Goal: Transaction & Acquisition: Purchase product/service

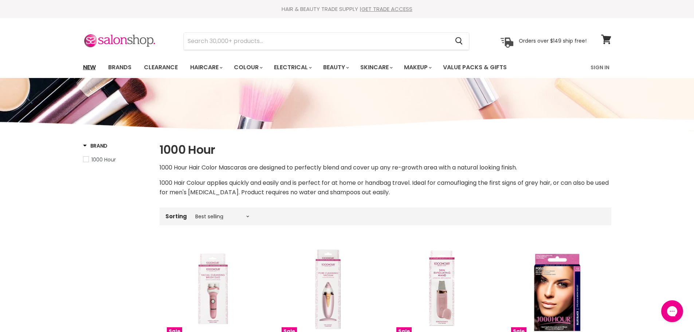
click at [88, 64] on link "New" at bounding box center [90, 67] width 24 height 15
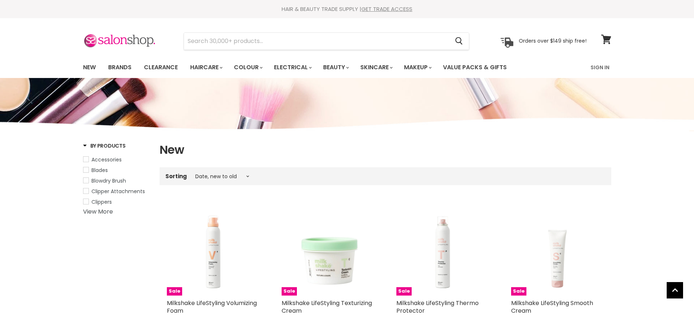
select select "created-descending"
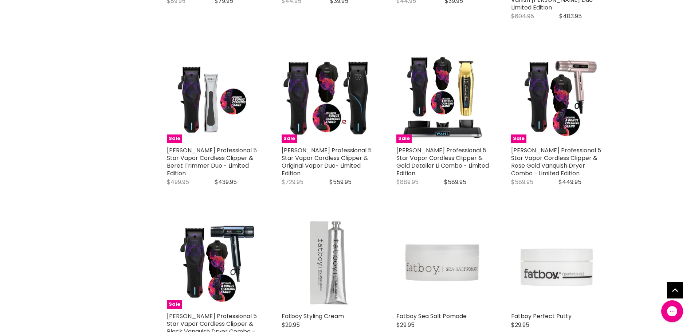
scroll to position [1640, 0]
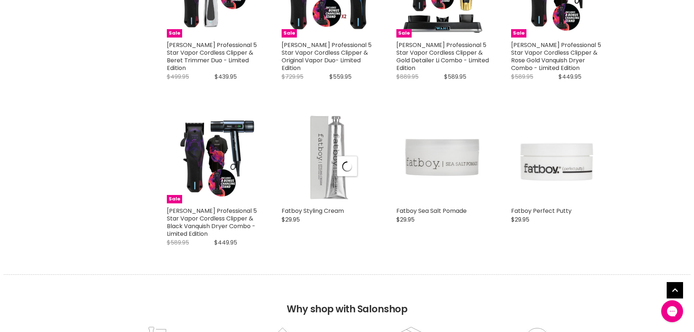
scroll to position [1749, 0]
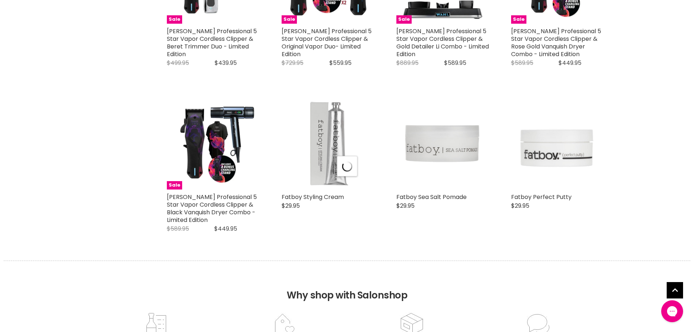
select select "created-descending"
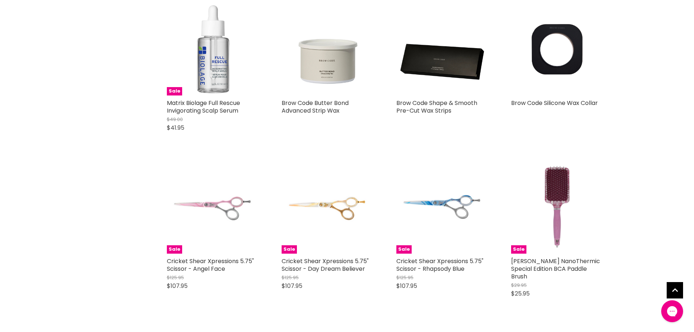
scroll to position [3462, 0]
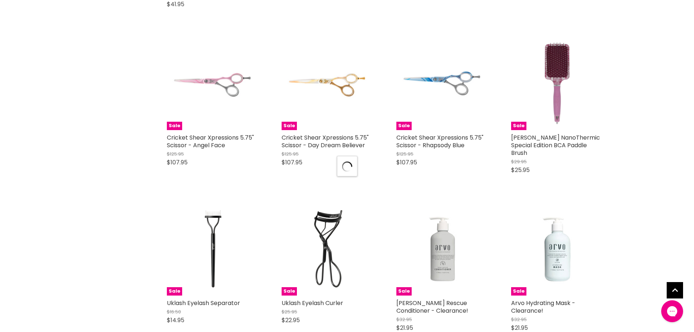
scroll to position [3644, 0]
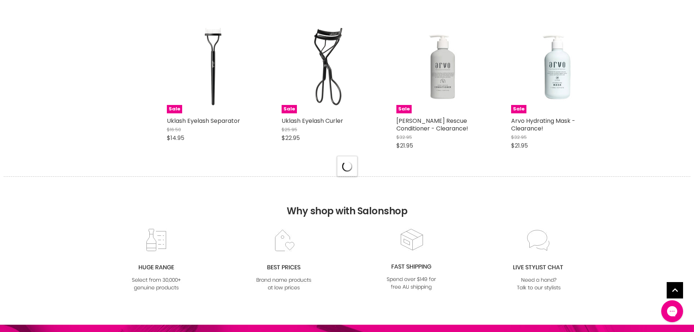
select select "created-descending"
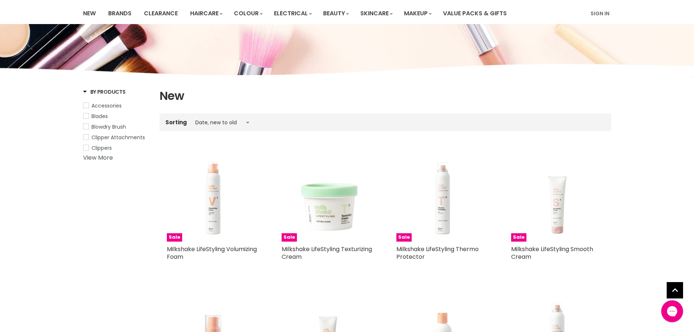
scroll to position [0, 0]
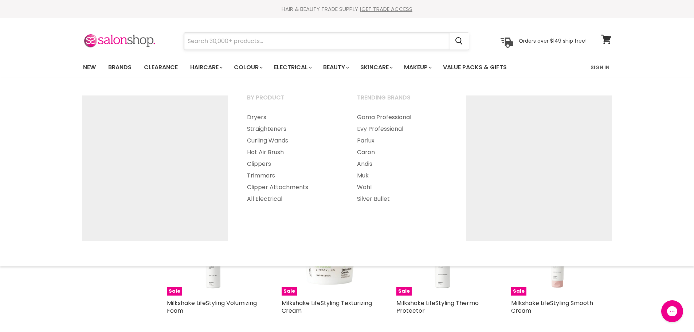
click at [269, 38] on input "Search" at bounding box center [317, 41] width 266 height 17
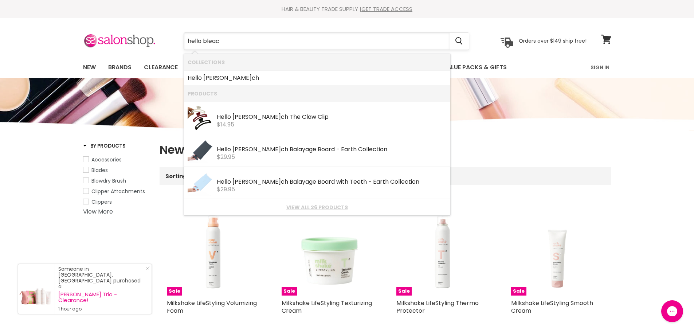
type input "hello bleach"
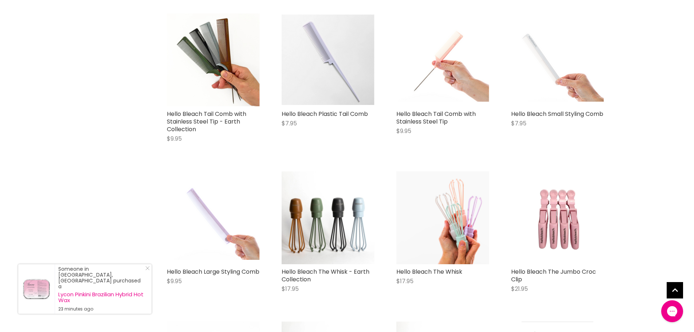
scroll to position [656, 0]
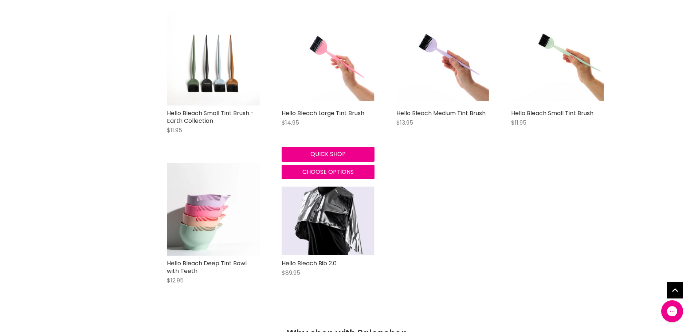
scroll to position [911, 0]
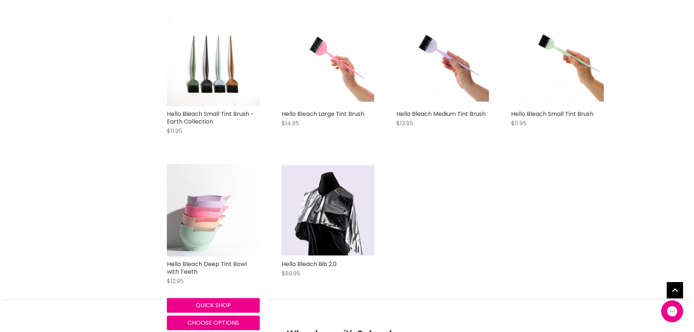
click at [203, 209] on img "Main content" at bounding box center [213, 210] width 93 height 93
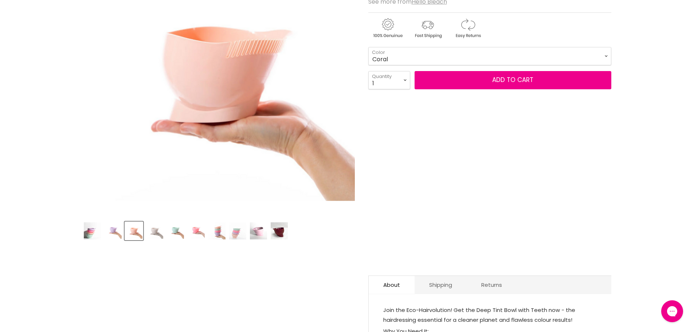
click at [93, 228] on img "Product thumbnails" at bounding box center [92, 230] width 17 height 17
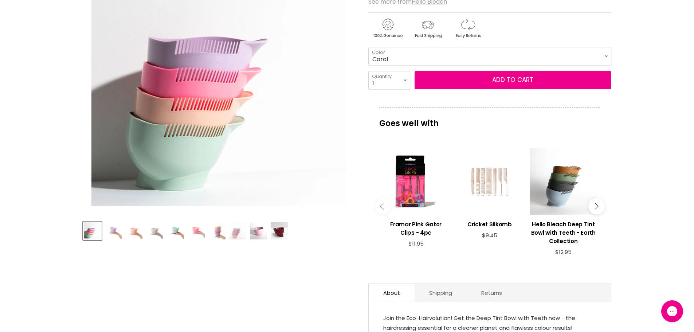
click at [198, 230] on img "Product thumbnails" at bounding box center [196, 230] width 17 height 15
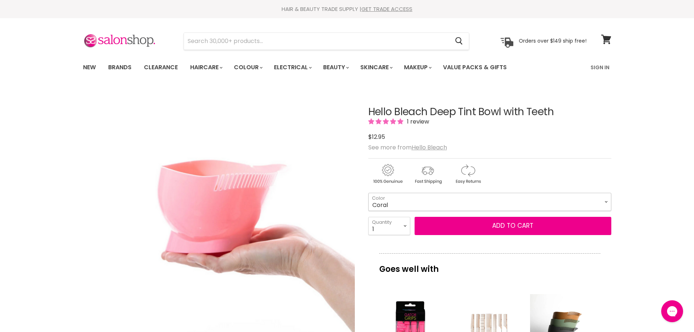
click at [607, 201] on select "Coral Jade Ivory Lilac Pink Baby Pink Burgandy" at bounding box center [489, 202] width 243 height 18
click at [368, 193] on select "Coral Jade Ivory Lilac Pink Baby Pink Burgandy" at bounding box center [489, 202] width 243 height 18
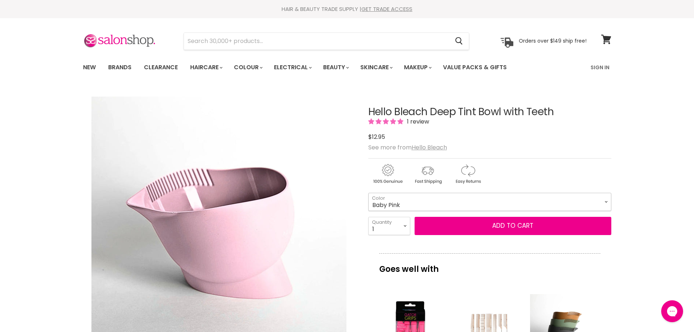
click at [439, 205] on select "Coral Jade Ivory Lilac Pink Baby Pink Burgandy" at bounding box center [489, 202] width 243 height 18
click at [368, 193] on select "Coral Jade Ivory Lilac Pink Baby Pink Burgandy" at bounding box center [489, 202] width 243 height 18
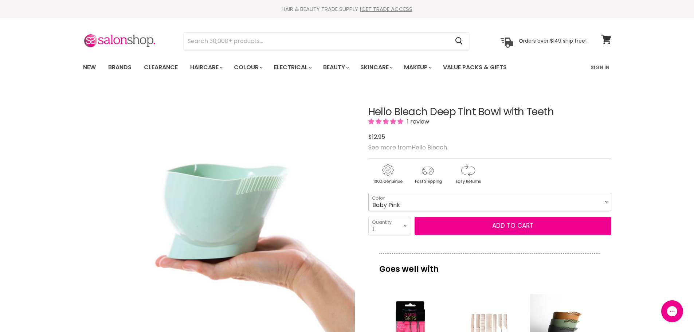
click at [570, 203] on select "Coral Jade Ivory Lilac Pink Baby Pink Burgandy" at bounding box center [489, 202] width 243 height 18
click at [368, 193] on select "Coral Jade Ivory Lilac Pink Baby Pink Burgandy" at bounding box center [489, 202] width 243 height 18
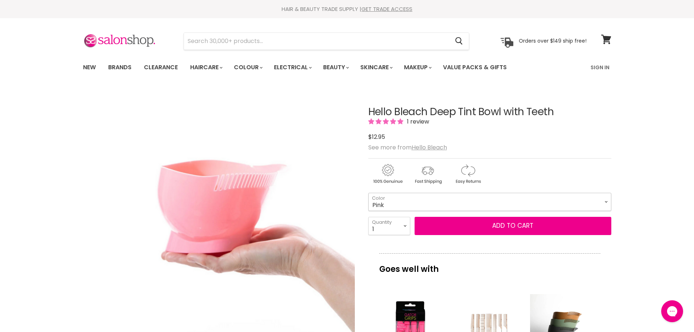
click at [609, 201] on select "Coral Jade Ivory Lilac Pink Baby Pink Burgandy" at bounding box center [489, 202] width 243 height 18
click at [368, 193] on select "Coral Jade Ivory Lilac Pink Baby Pink Burgandy" at bounding box center [489, 202] width 243 height 18
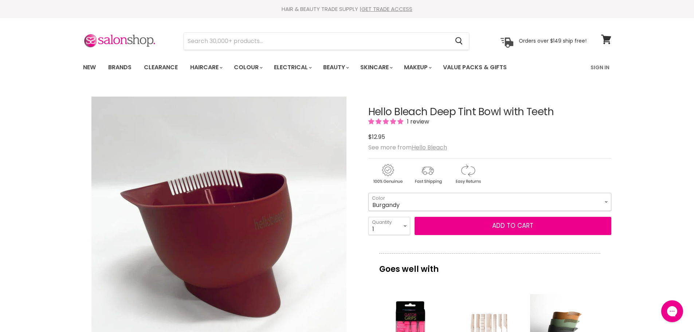
click at [603, 202] on select "Coral Jade Ivory Lilac Pink Baby Pink Burgandy" at bounding box center [489, 202] width 243 height 18
click at [368, 193] on select "Coral Jade Ivory Lilac Pink Baby Pink Burgandy" at bounding box center [489, 202] width 243 height 18
select select "Baby Pink"
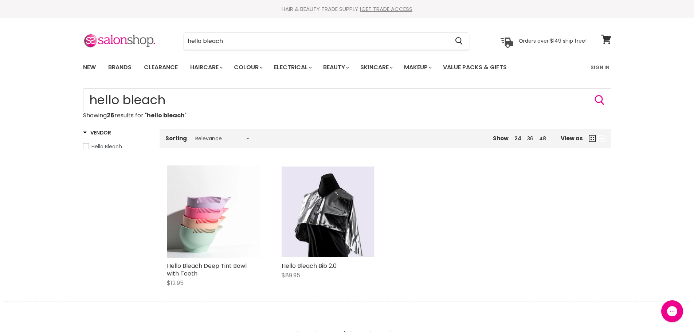
click at [111, 114] on strong "26" at bounding box center [111, 115] width 8 height 8
click at [533, 138] on link "36" at bounding box center [530, 138] width 6 height 7
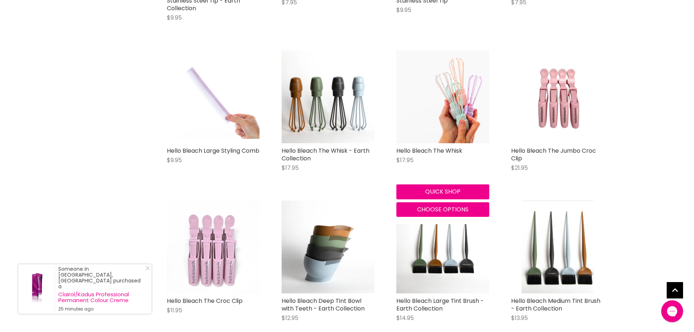
scroll to position [583, 0]
